Goal: Information Seeking & Learning: Understand process/instructions

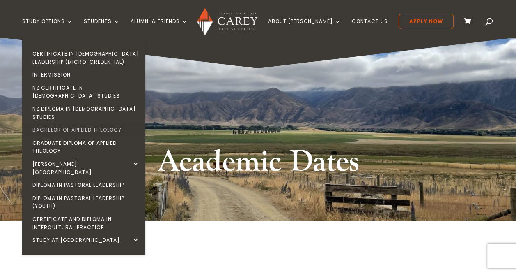
click at [75, 123] on link "Bachelor of Applied Theology" at bounding box center [85, 129] width 123 height 13
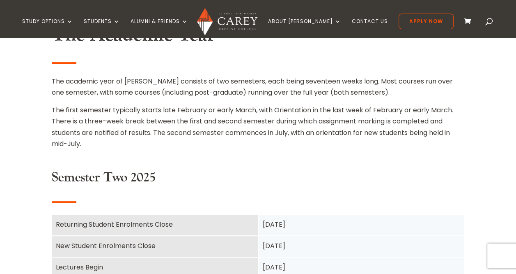
scroll to position [372, 0]
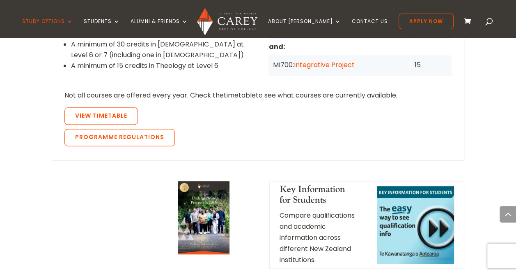
scroll to position [863, 0]
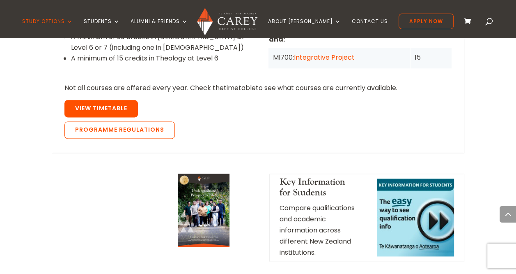
click at [107, 104] on span "View Timetable" at bounding box center [101, 108] width 52 height 8
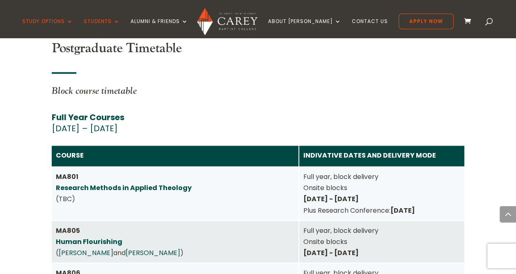
scroll to position [3585, 0]
